Goal: Information Seeking & Learning: Learn about a topic

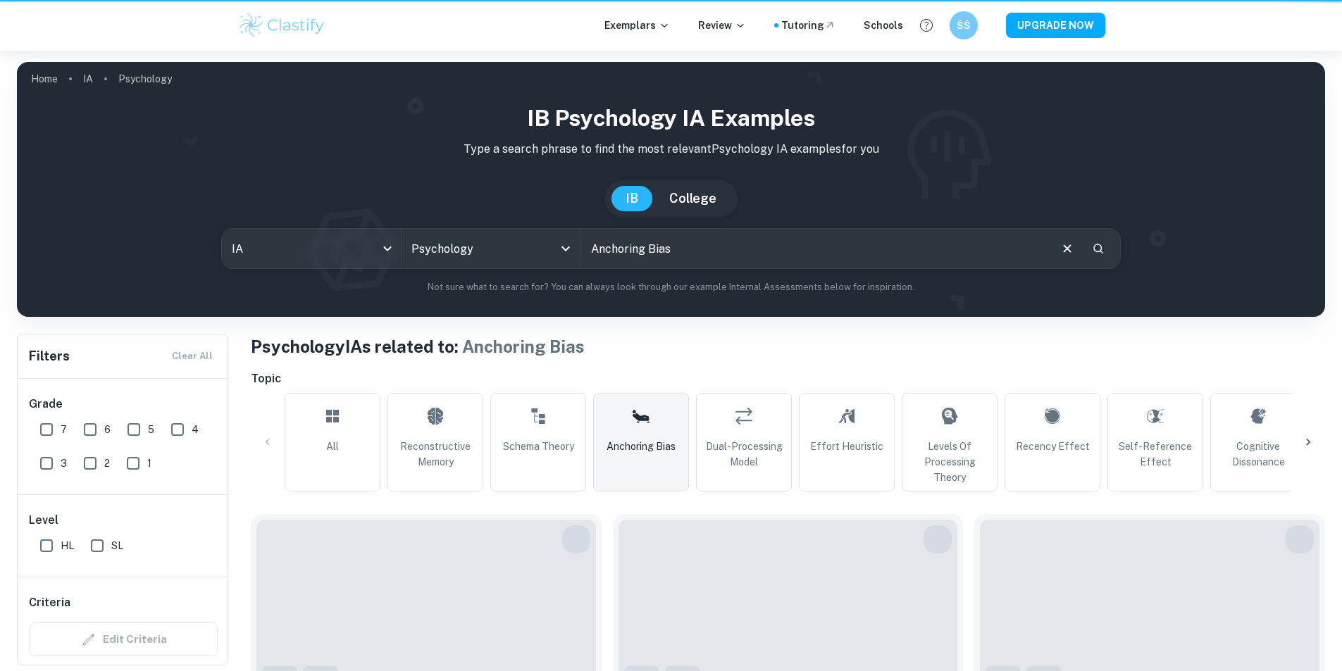
click at [45, 423] on input "7" at bounding box center [46, 430] width 28 height 28
checkbox input "true"
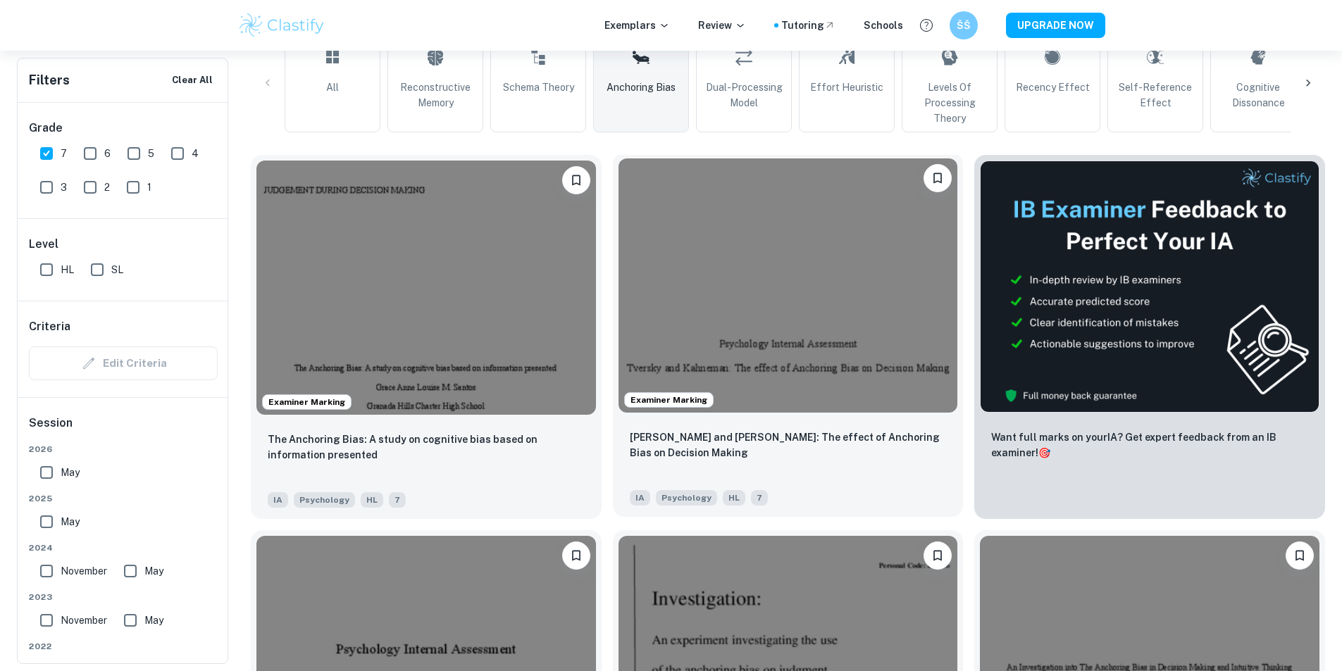
scroll to position [423, 0]
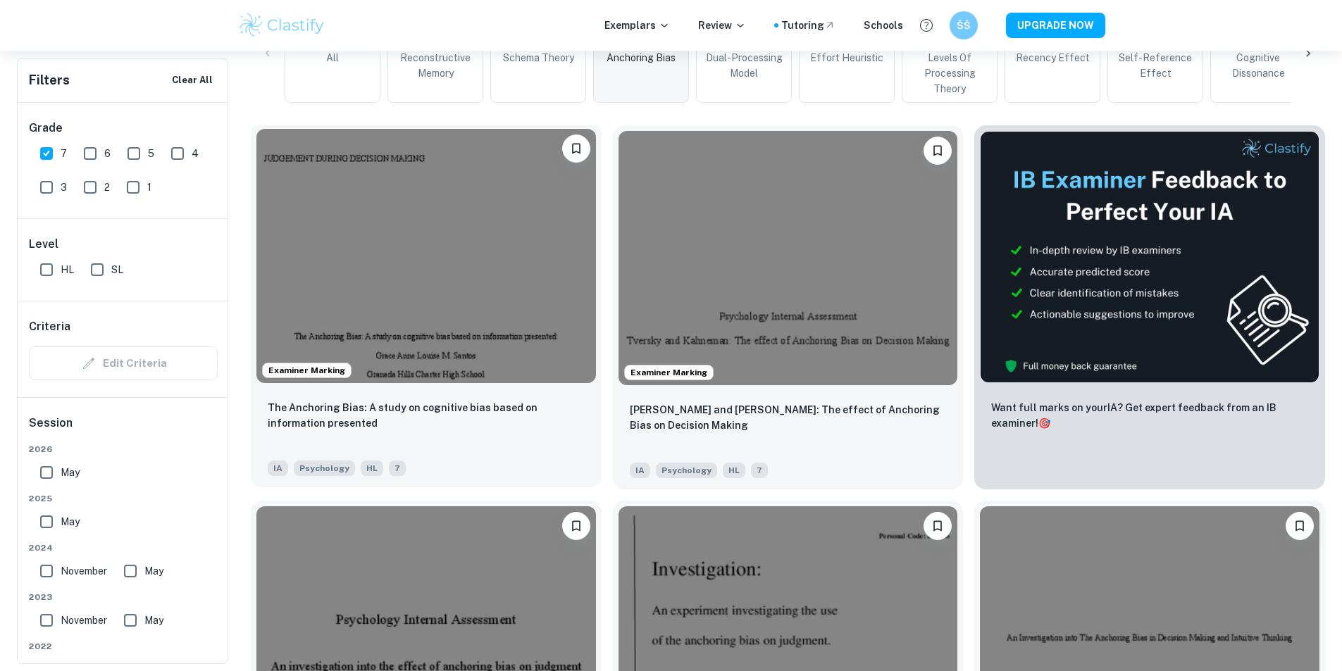
click at [411, 293] on img at bounding box center [426, 256] width 340 height 254
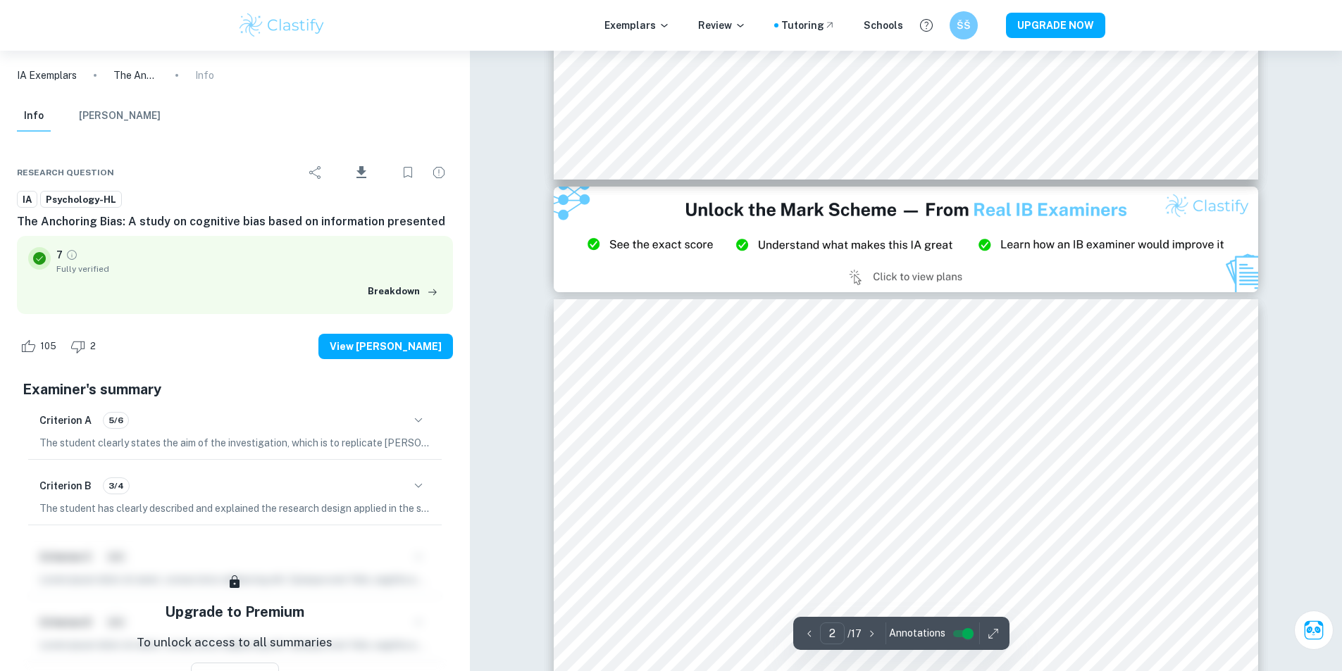
type input "3"
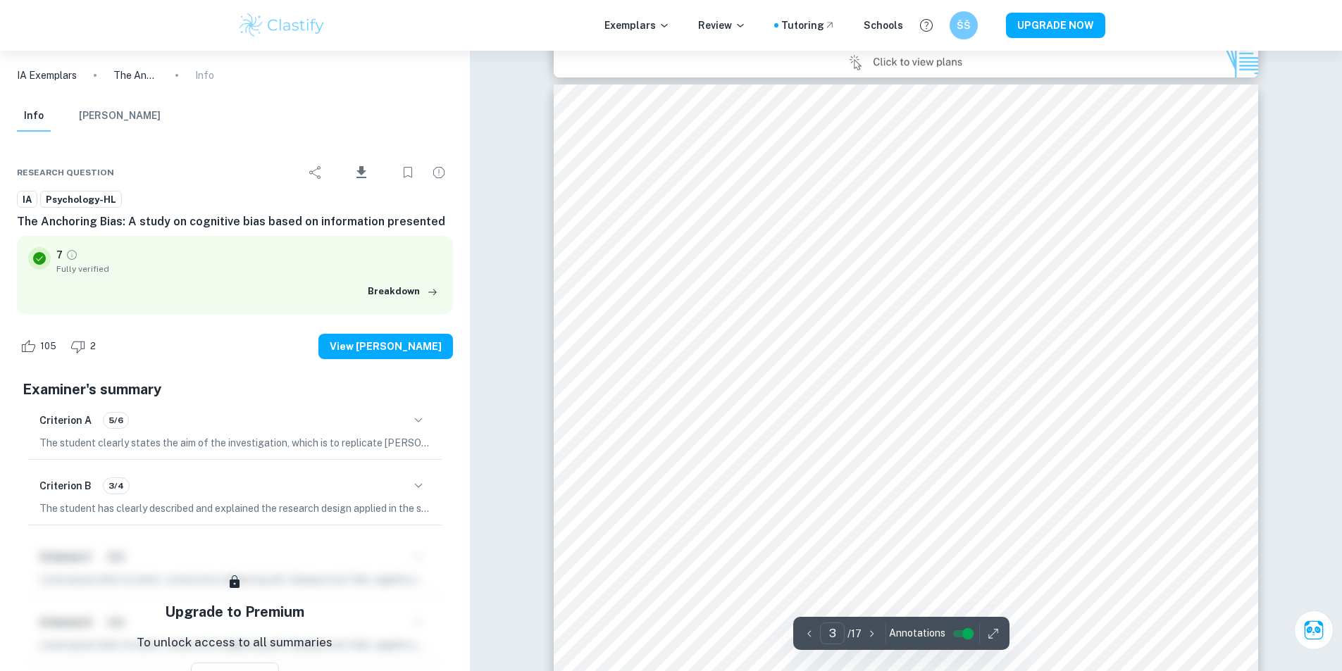
scroll to position [2114, 0]
